Goal: Find specific page/section: Find specific page/section

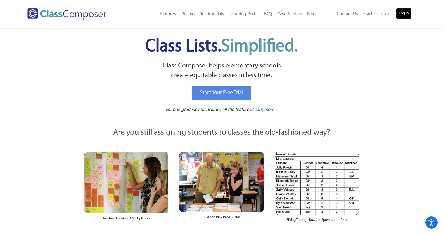
click at [402, 12] on link "Log In" at bounding box center [403, 13] width 15 height 11
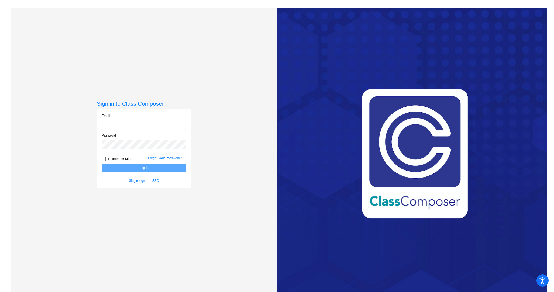
type input "[PERSON_NAME][EMAIL_ADDRESS][PERSON_NAME][DOMAIN_NAME]"
click at [140, 166] on button "Log In" at bounding box center [144, 168] width 85 height 8
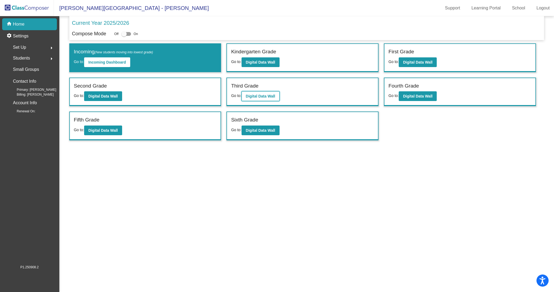
click at [273, 99] on button "Digital Data Wall" at bounding box center [260, 96] width 38 height 10
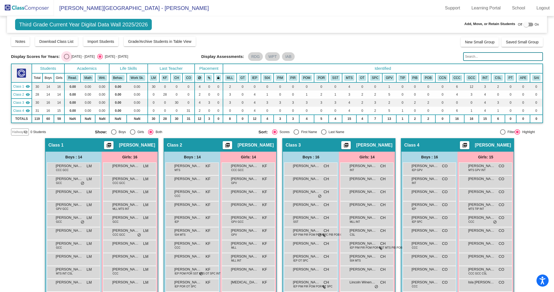
click at [67, 57] on div "Select an option" at bounding box center [67, 57] width 0 height 0
click at [66, 59] on input "2024 - 2025" at bounding box center [66, 59] width 0 height 0
radio input "true"
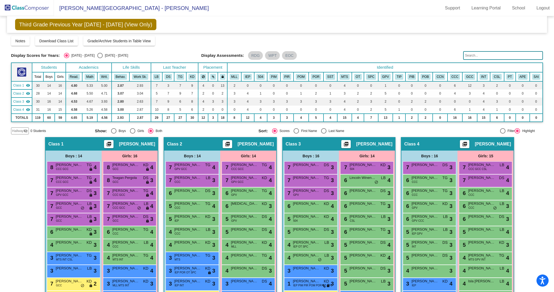
click at [506, 54] on input "text" at bounding box center [503, 55] width 80 height 9
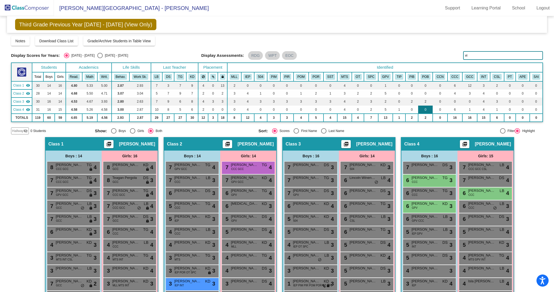
type input "v"
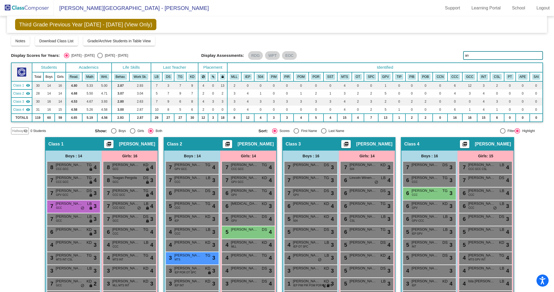
type input "a"
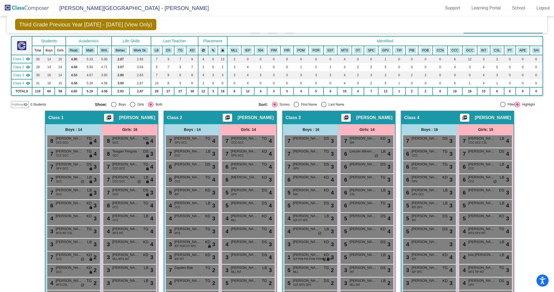
scroll to position [0, 0]
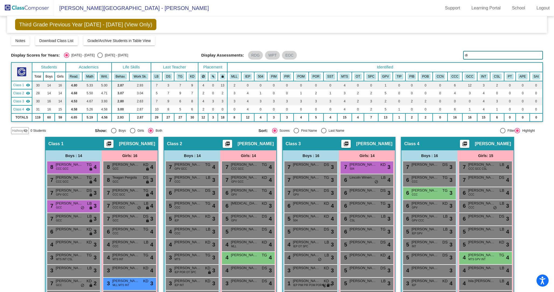
type input "d"
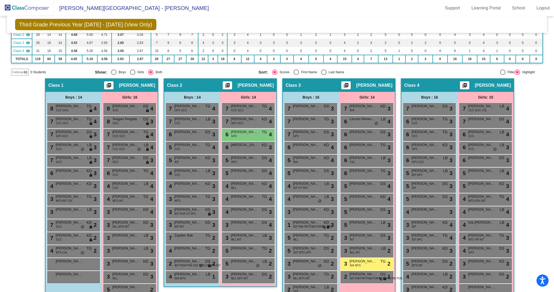
scroll to position [0, 0]
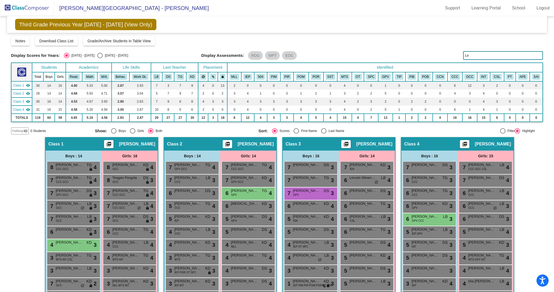
type input "L"
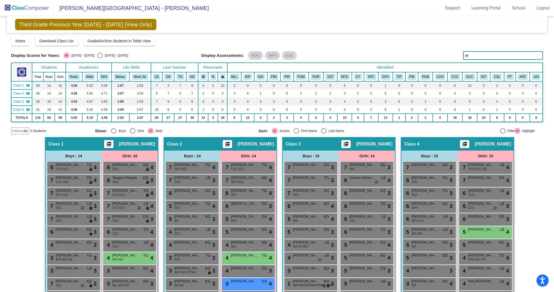
type input "ali"
